Goal: Information Seeking & Learning: Learn about a topic

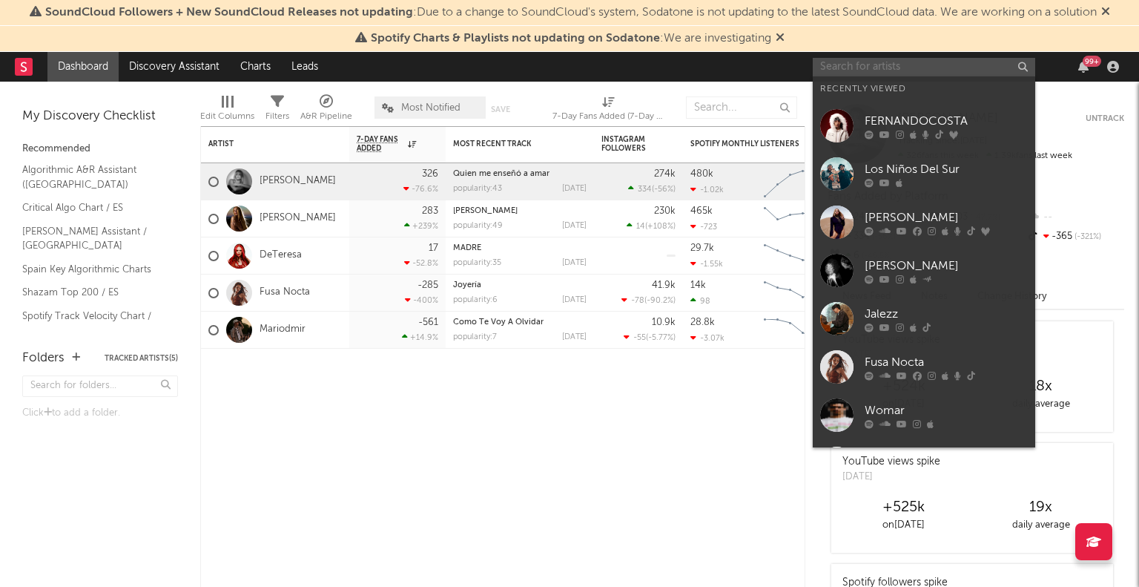
click at [887, 66] on input "text" at bounding box center [924, 67] width 222 height 19
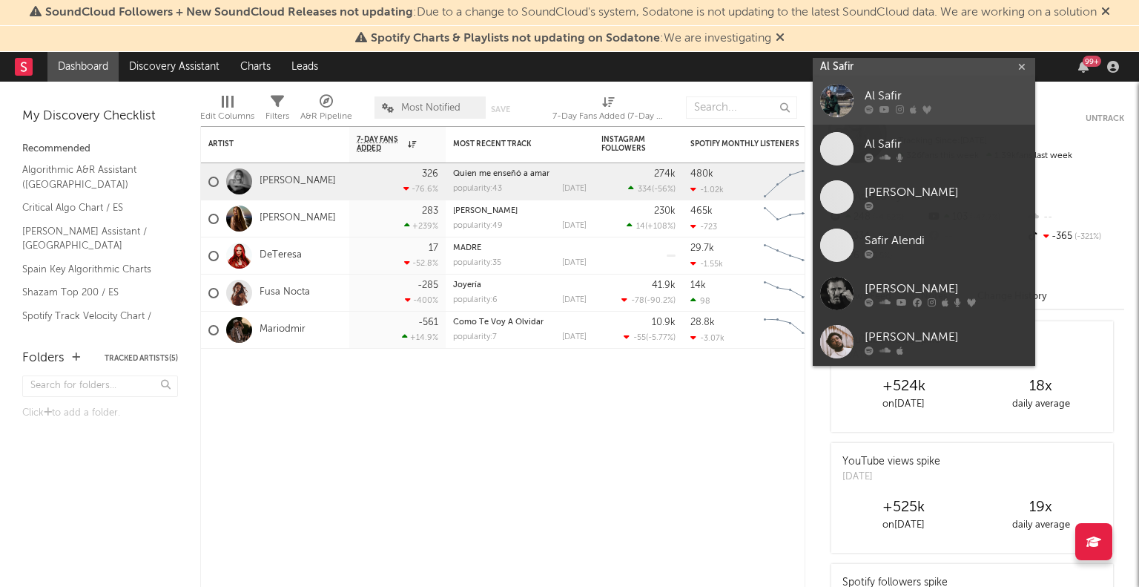
type input "Al Safir"
click at [917, 91] on div "Al Safir" at bounding box center [946, 97] width 163 height 18
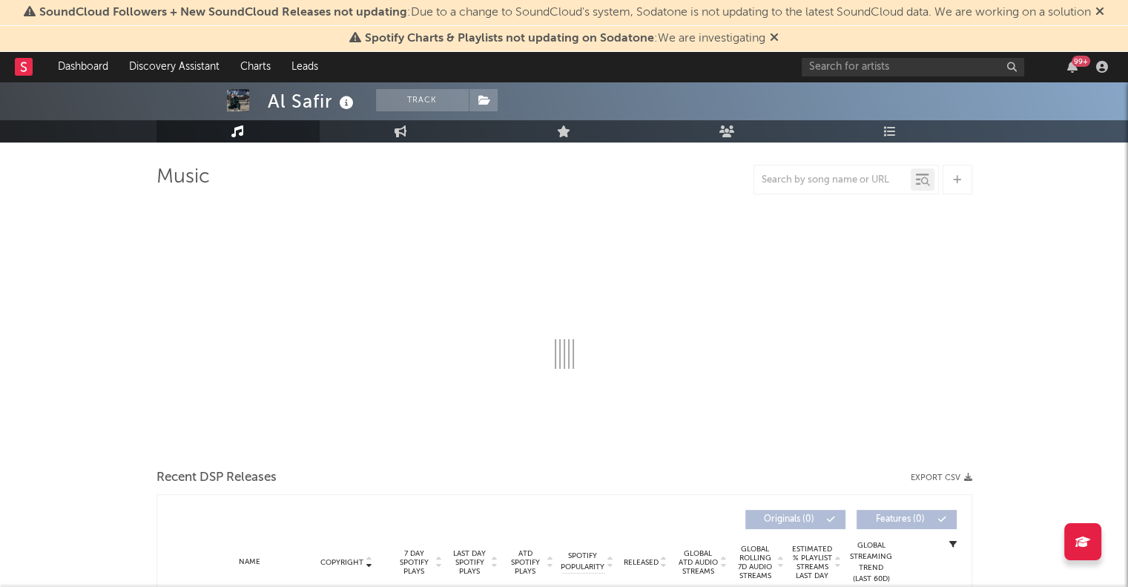
select select "6m"
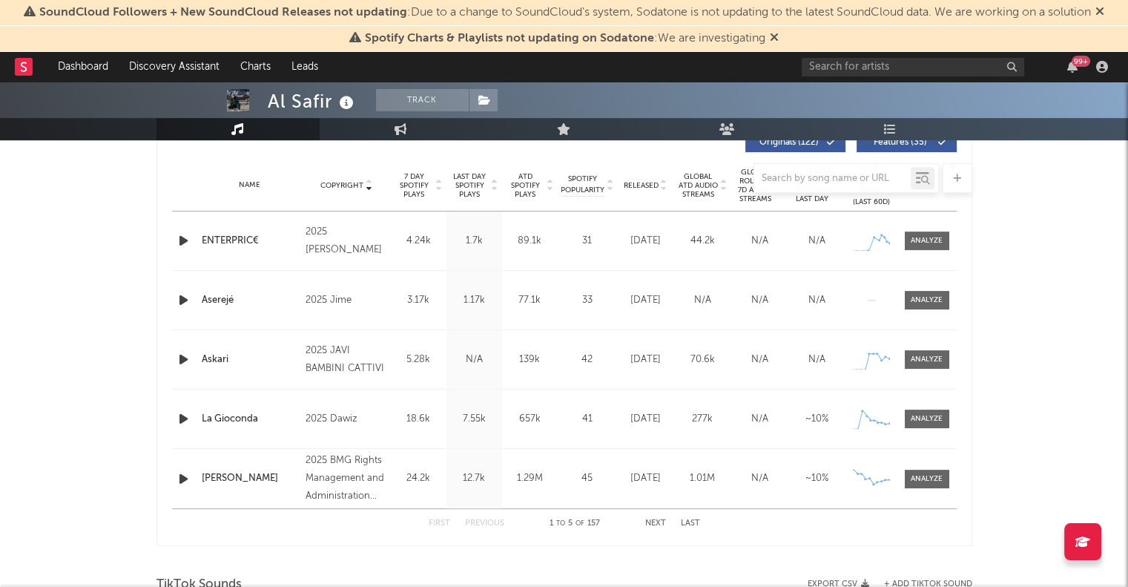
scroll to position [667, 0]
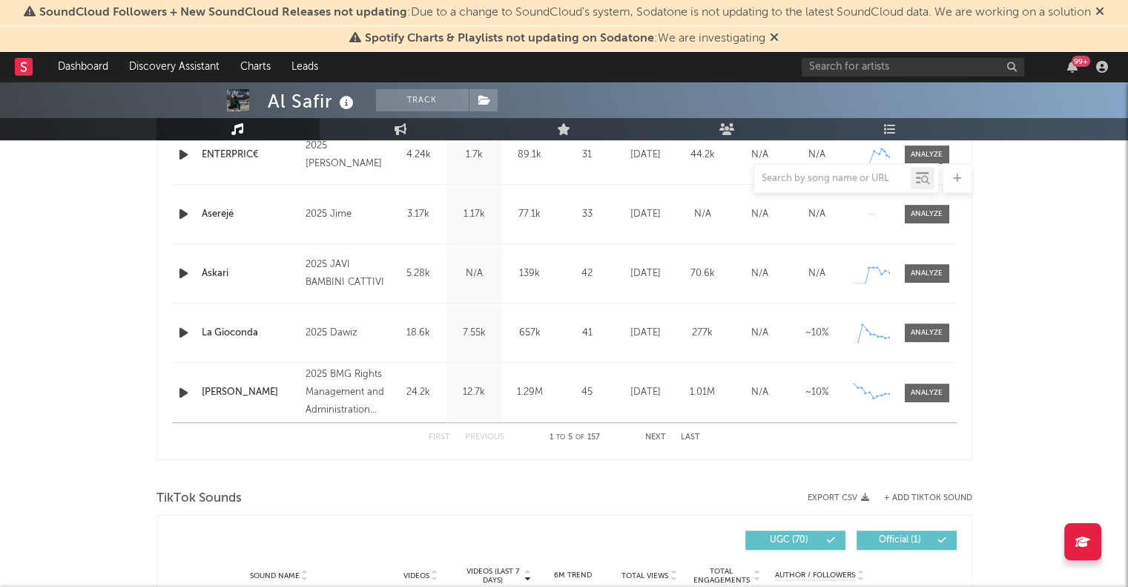
click at [661, 441] on button "Next" at bounding box center [655, 437] width 21 height 8
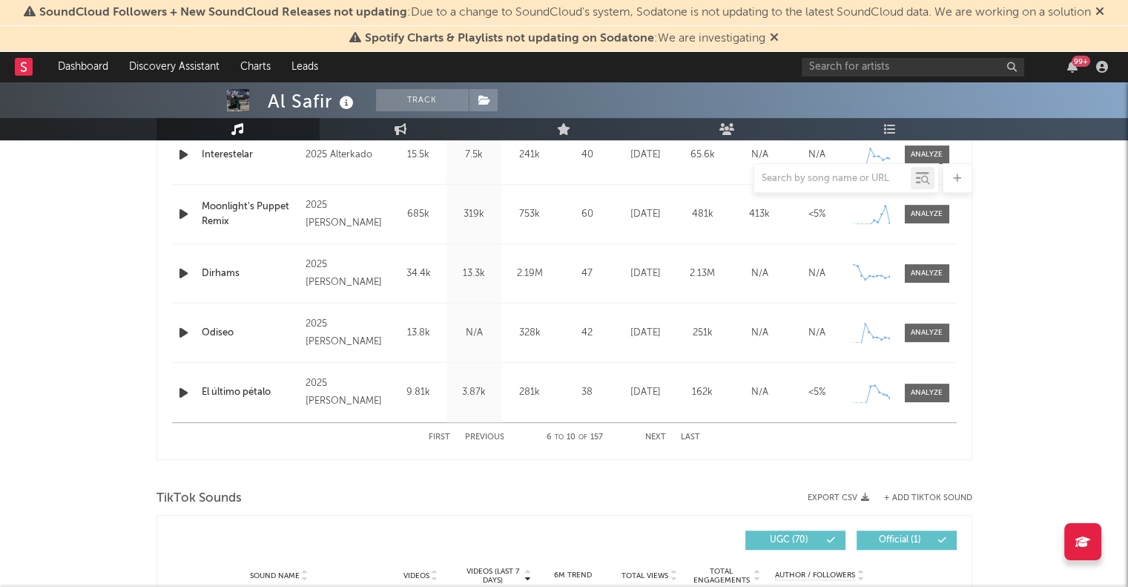
click at [232, 206] on div "Moonlight's Puppet Remix" at bounding box center [250, 213] width 97 height 29
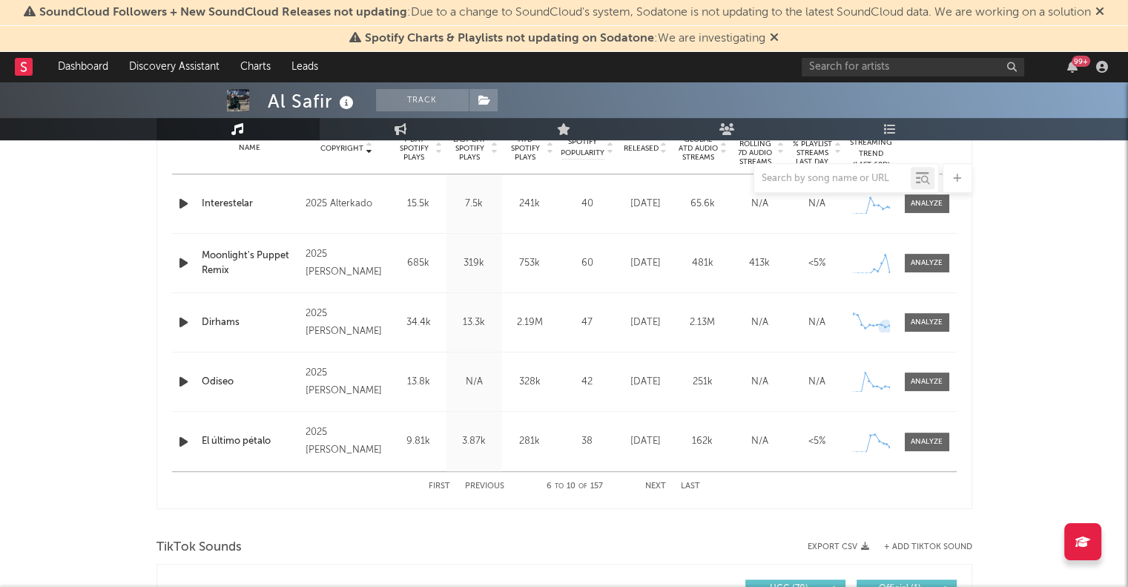
scroll to position [593, 0]
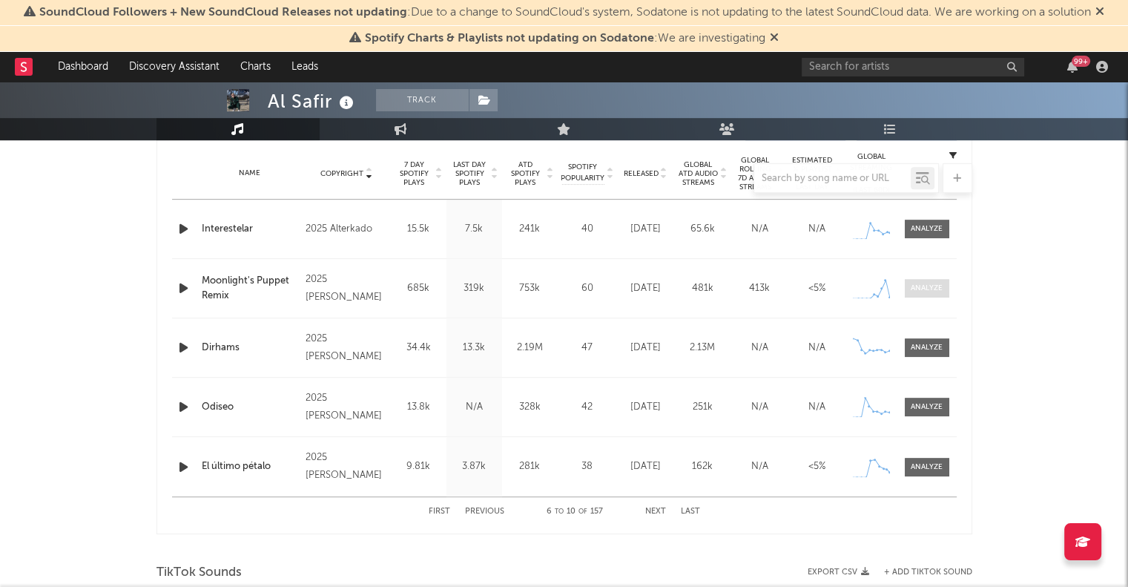
click at [935, 289] on div at bounding box center [927, 288] width 32 height 11
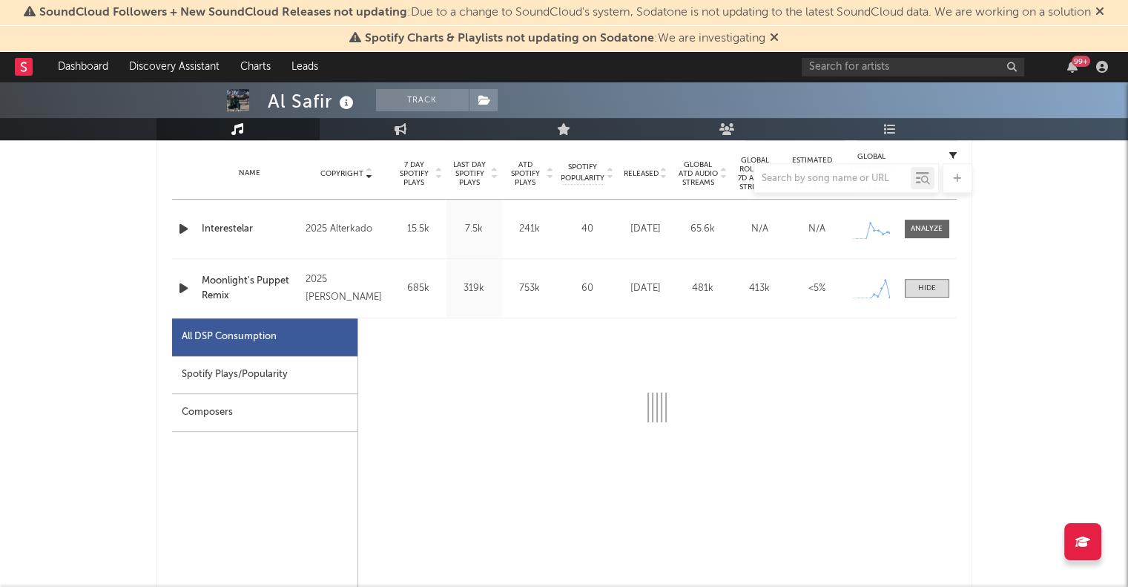
select select "1w"
click at [540, 369] on div "Global" at bounding box center [531, 371] width 26 height 18
select select "1w"
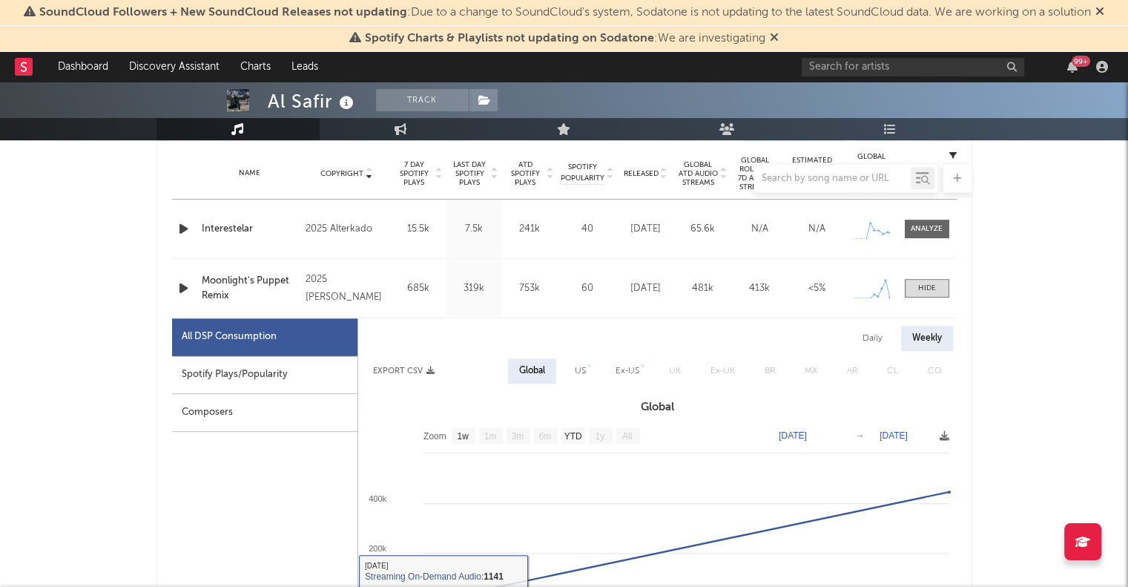
click at [243, 385] on div "Spotify Plays/Popularity" at bounding box center [264, 375] width 185 height 38
select select "1w"
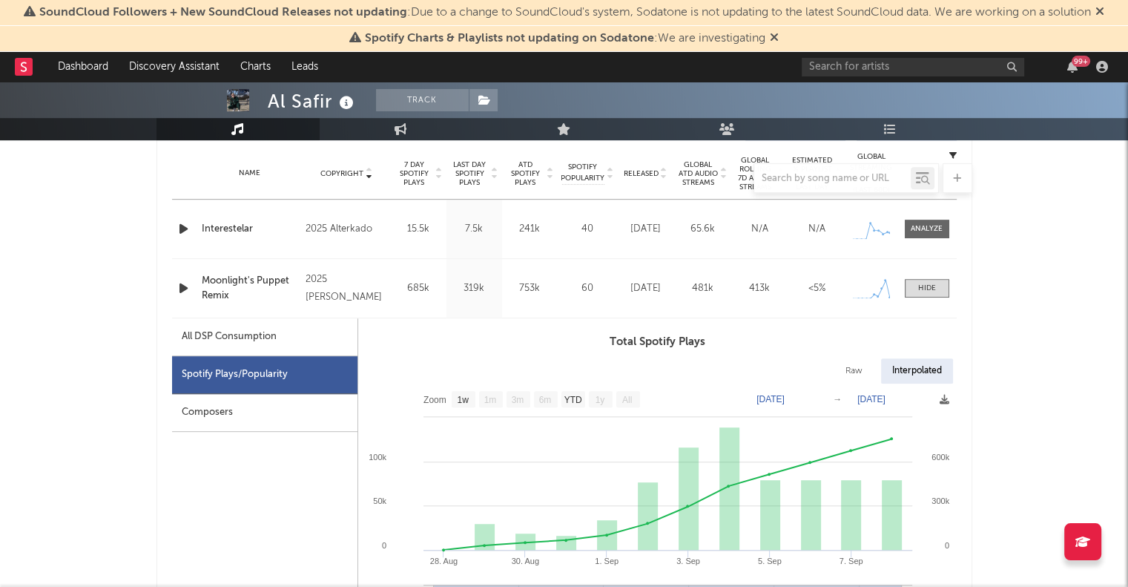
scroll to position [667, 0]
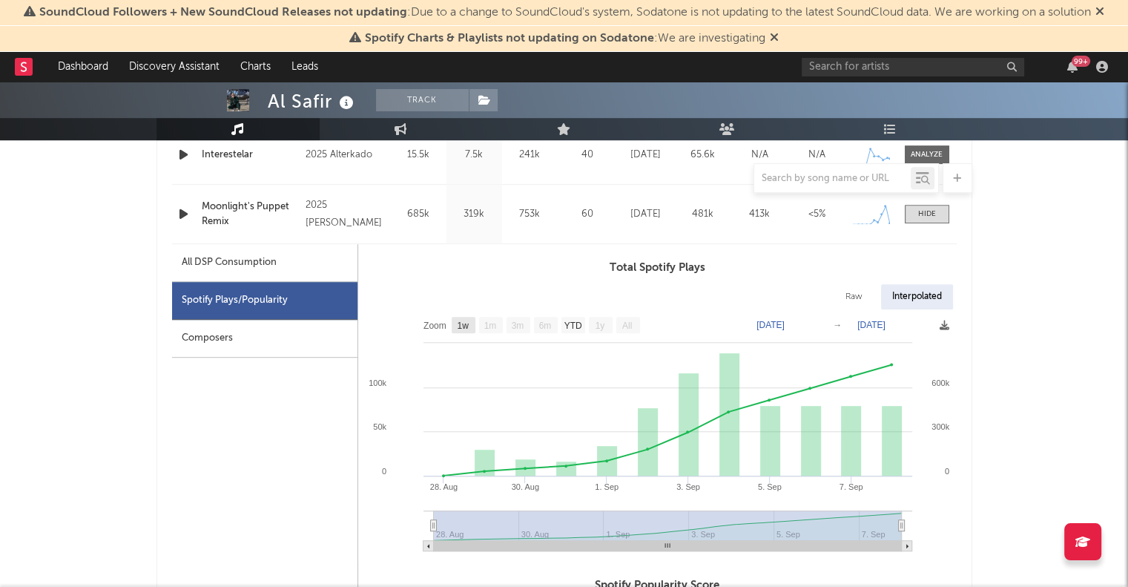
click at [468, 326] on text "1w" at bounding box center [463, 325] width 12 height 10
select select "1w"
type input "[DATE]"
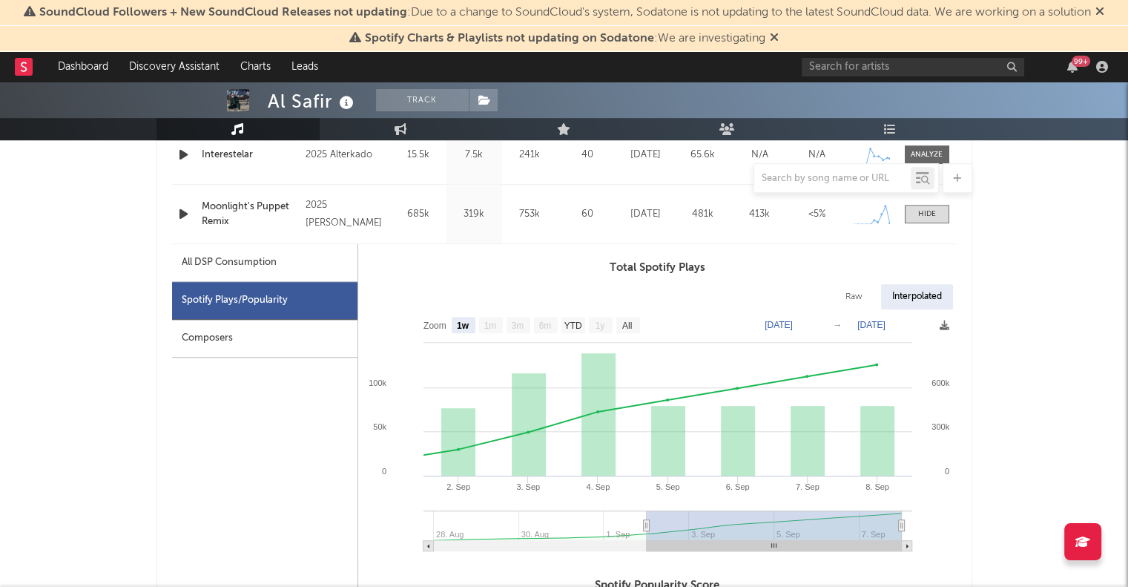
click at [433, 321] on text "Zoom" at bounding box center [434, 325] width 23 height 10
click at [434, 323] on text "Zoom" at bounding box center [434, 325] width 23 height 10
click at [489, 324] on text "1m" at bounding box center [490, 325] width 13 height 10
click at [627, 325] on text "All" at bounding box center [626, 325] width 10 height 10
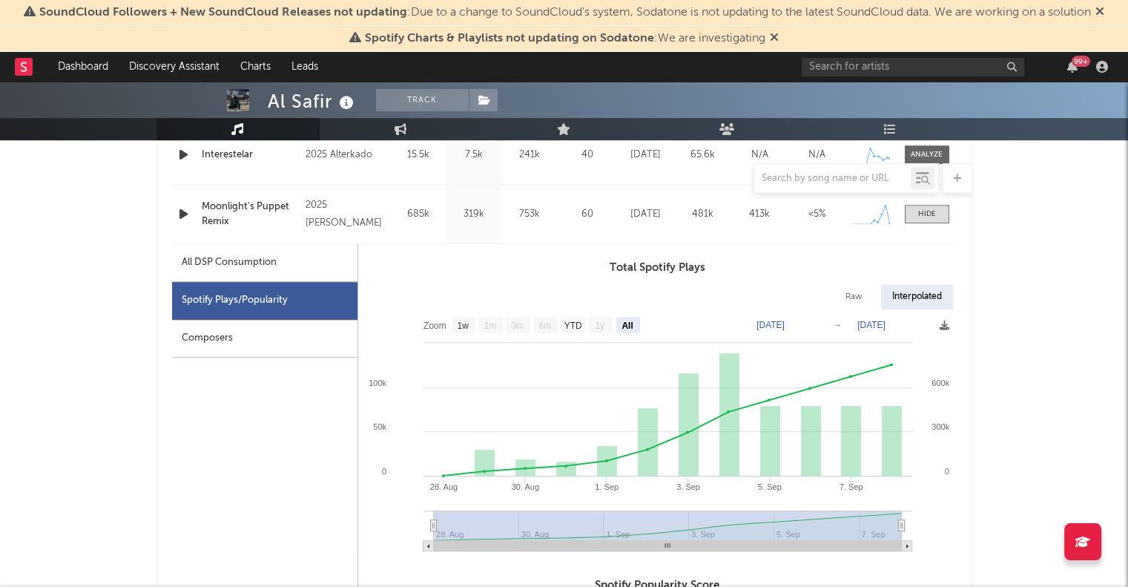
select select "All"
type input "[DATE]"
click at [222, 268] on div "All DSP Consumption" at bounding box center [229, 263] width 95 height 18
select select "All"
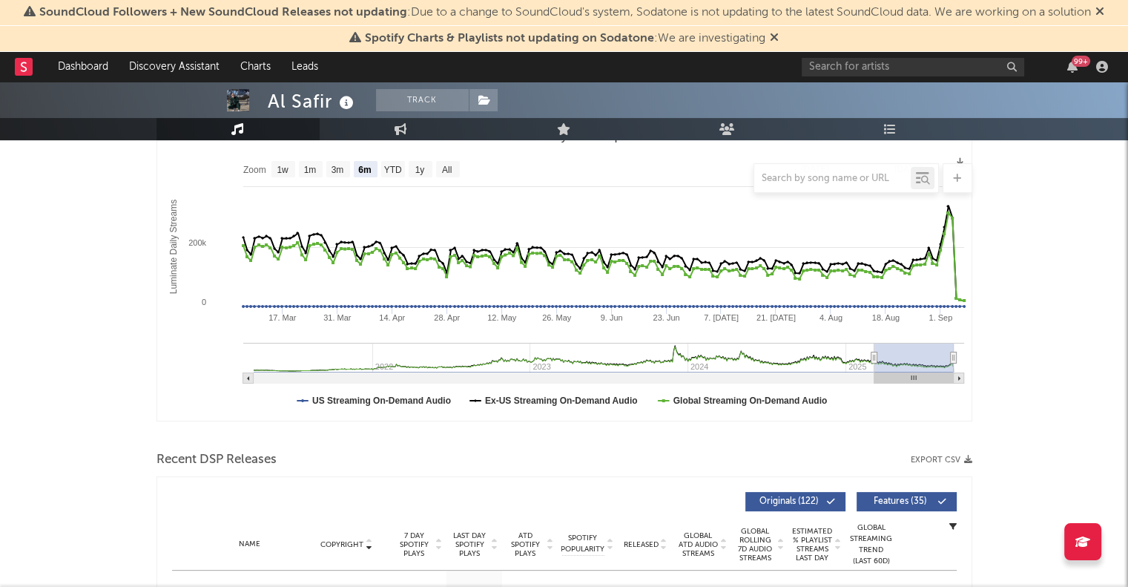
scroll to position [0, 0]
